Goal: Information Seeking & Learning: Compare options

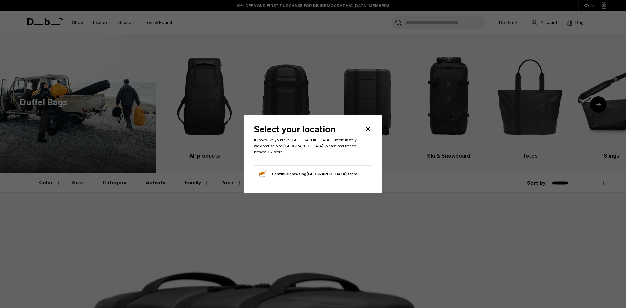
click at [365, 131] on icon "Close" at bounding box center [368, 129] width 8 height 8
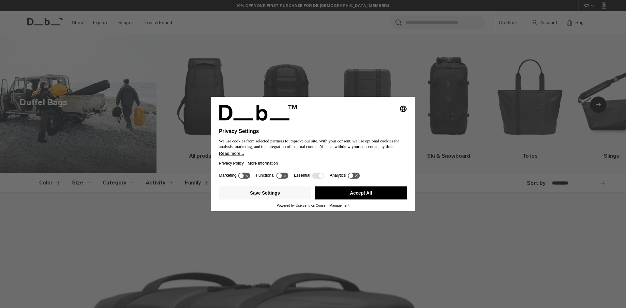
click at [263, 220] on div "Selecting an option will immediately change the language Privacy Settings We us…" at bounding box center [313, 154] width 626 height 308
click at [366, 195] on button "Accept All" at bounding box center [361, 193] width 92 height 13
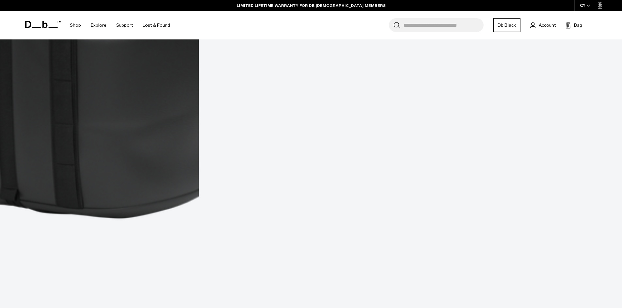
scroll to position [1403, 0]
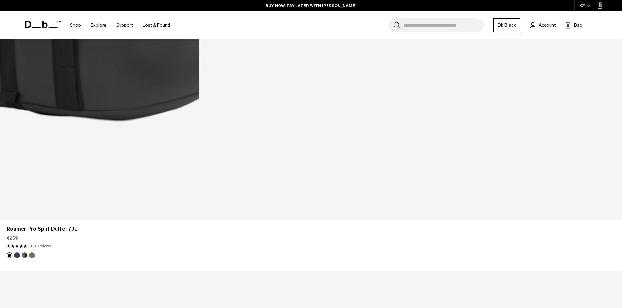
click at [449, 27] on input "Search for Bags, Luggage..." at bounding box center [443, 25] width 80 height 14
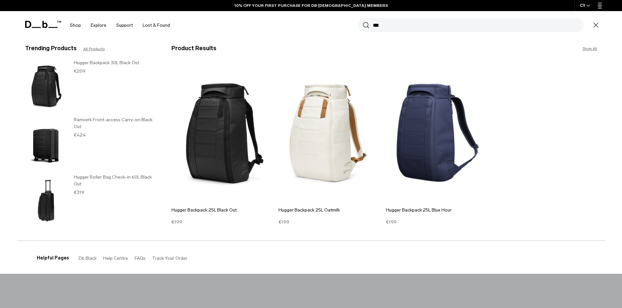
type input "***"
click at [26, 39] on section "BUY NOW, PAY LATER WITH KLARNA 10% OFF YOUR FIRST PURCHASE FOR DB BLACK MEMBERS…" at bounding box center [311, 19] width 622 height 39
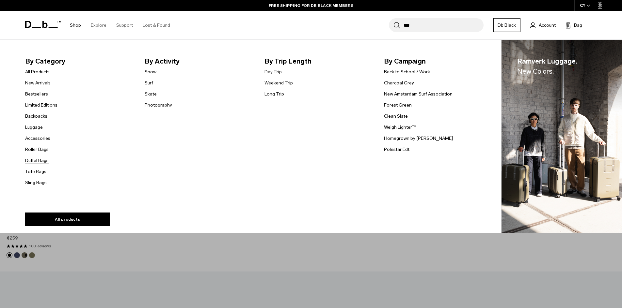
click at [38, 162] on link "Duffel Bags" at bounding box center [36, 160] width 23 height 7
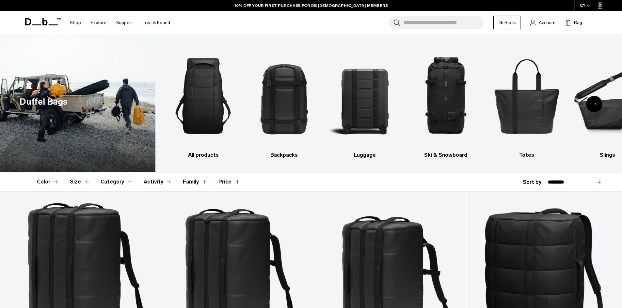
click at [597, 102] on div "Next slide" at bounding box center [594, 104] width 16 height 16
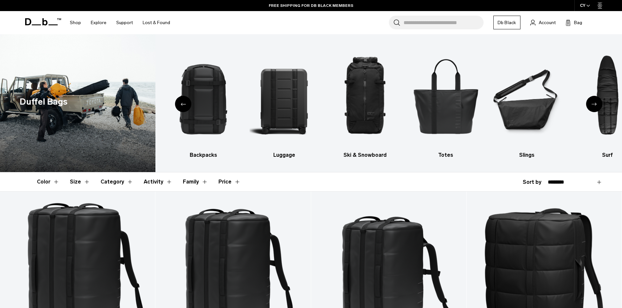
click at [592, 108] on div "Next slide" at bounding box center [594, 104] width 16 height 16
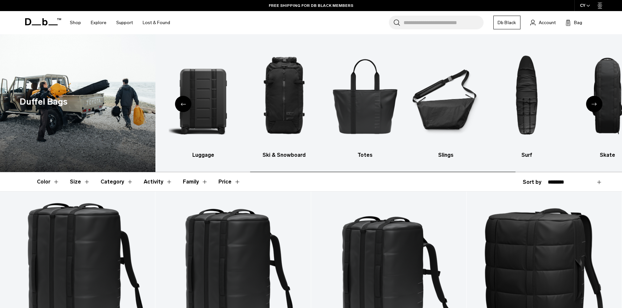
click at [592, 108] on div "Next slide" at bounding box center [594, 104] width 16 height 16
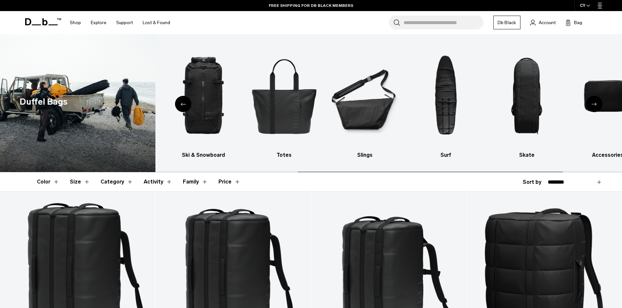
click at [592, 108] on div "Next slide" at bounding box center [594, 104] width 16 height 16
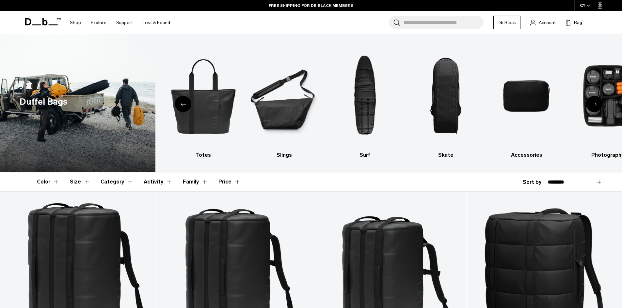
click at [592, 108] on div "Next slide" at bounding box center [594, 104] width 16 height 16
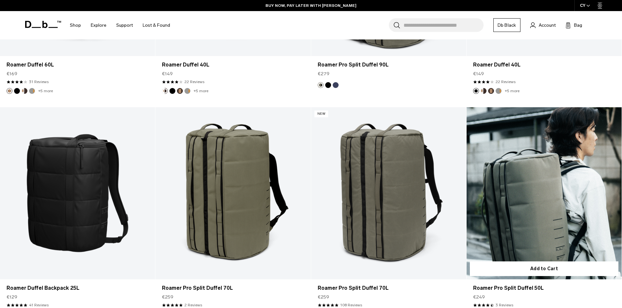
scroll to position [1011, 0]
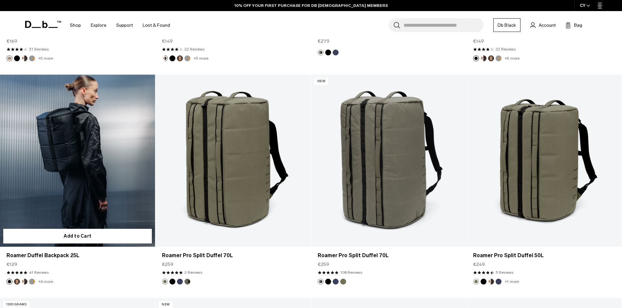
click at [78, 167] on link "Roamer Duffel Backpack 25L" at bounding box center [77, 161] width 155 height 172
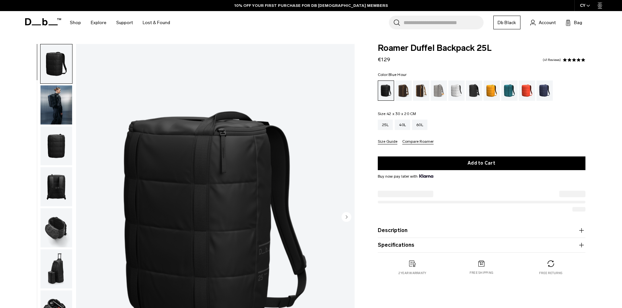
click at [546, 85] on div "Blue Hour" at bounding box center [544, 91] width 17 height 20
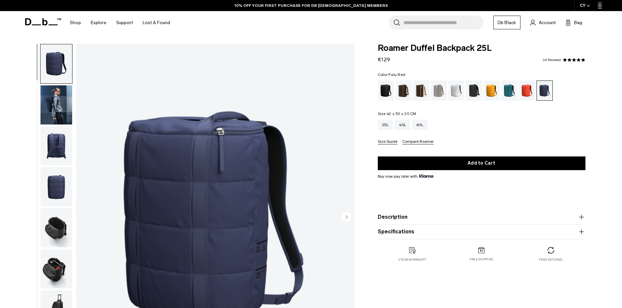
click at [527, 90] on div "Falu Red" at bounding box center [526, 91] width 17 height 20
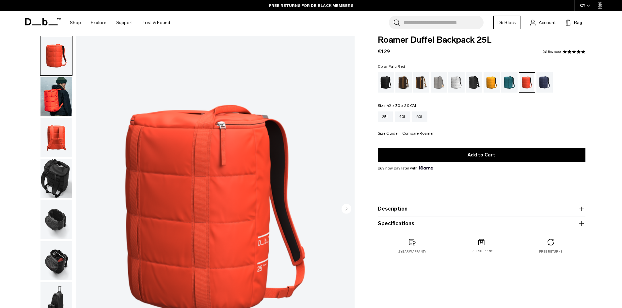
scroll to position [19, 0]
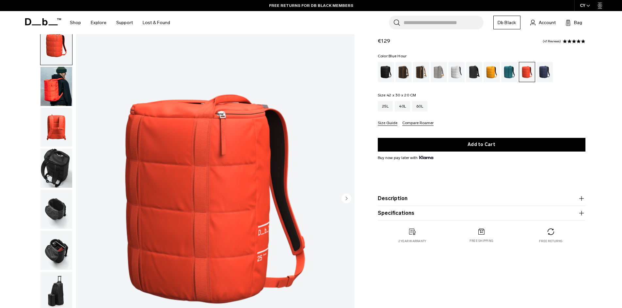
click at [550, 70] on div "Blue Hour" at bounding box center [544, 72] width 17 height 20
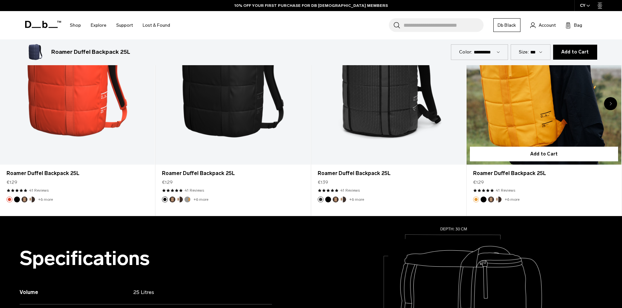
scroll to position [424, 0]
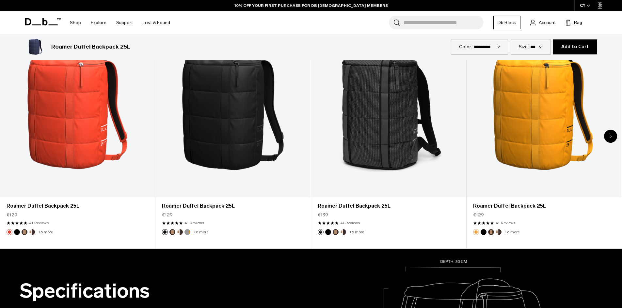
click at [610, 136] on icon "Next slide" at bounding box center [610, 136] width 2 height 4
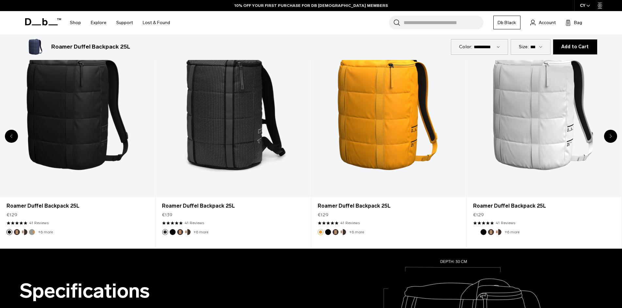
scroll to position [392, 0]
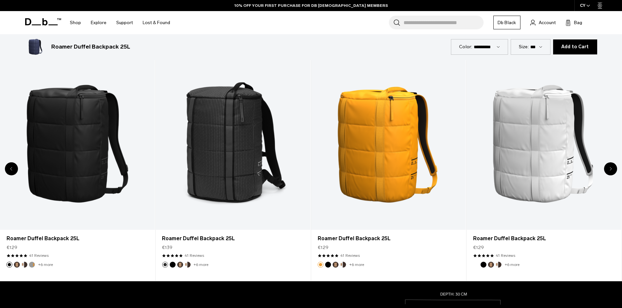
click at [611, 169] on div "Next slide" at bounding box center [610, 168] width 13 height 13
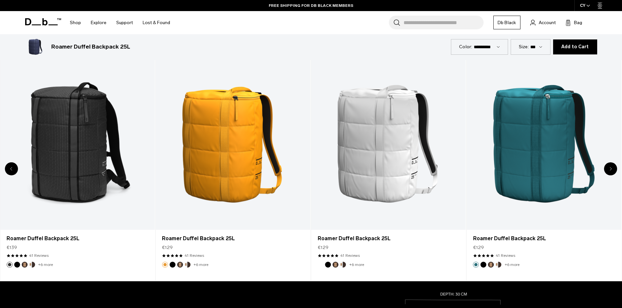
click at [611, 169] on div "Next slide" at bounding box center [610, 168] width 13 height 13
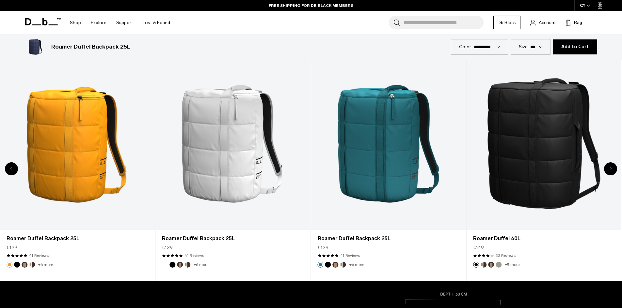
click at [611, 169] on div "Next slide" at bounding box center [610, 168] width 13 height 13
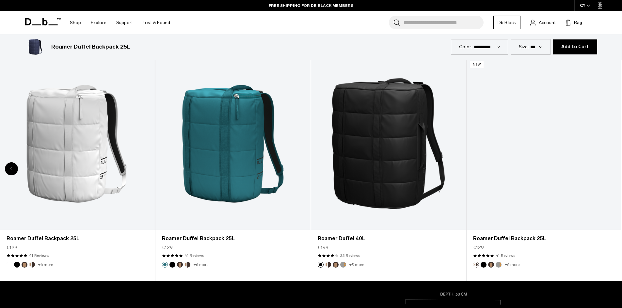
click at [611, 169] on div "8 / 8" at bounding box center [543, 144] width 155 height 172
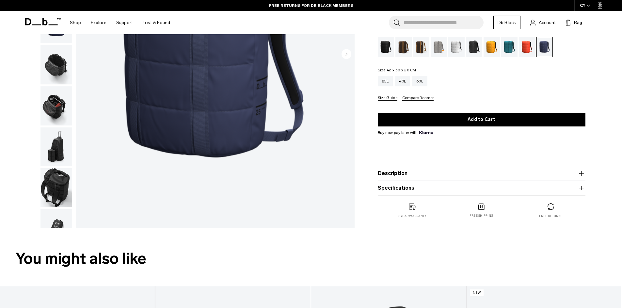
scroll to position [0, 0]
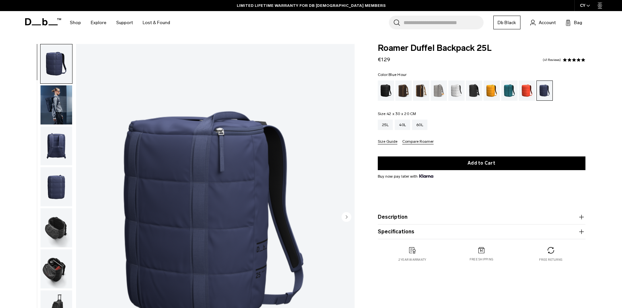
click at [55, 152] on img "button" at bounding box center [56, 146] width 32 height 39
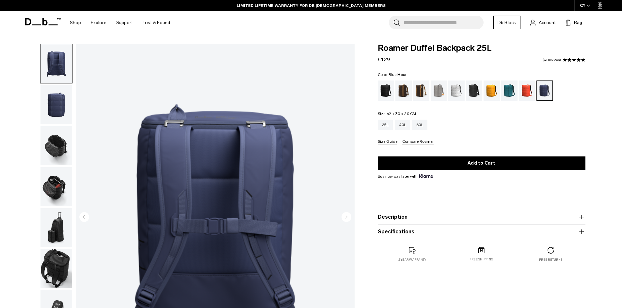
click at [37, 20] on icon at bounding box center [43, 21] width 36 height 7
